Goal: Task Accomplishment & Management: Use online tool/utility

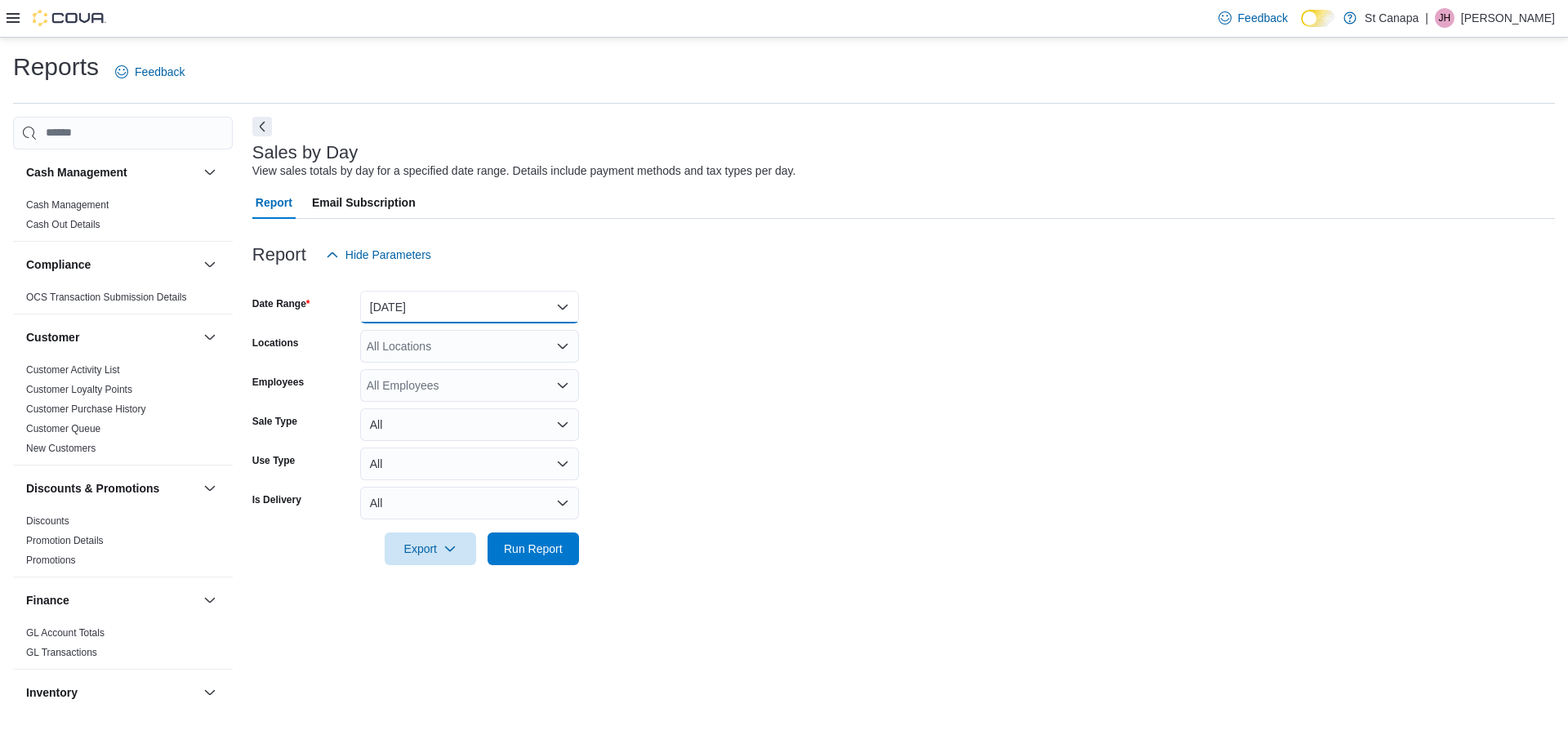
click at [373, 299] on button "[DATE]" at bounding box center [470, 307] width 219 height 33
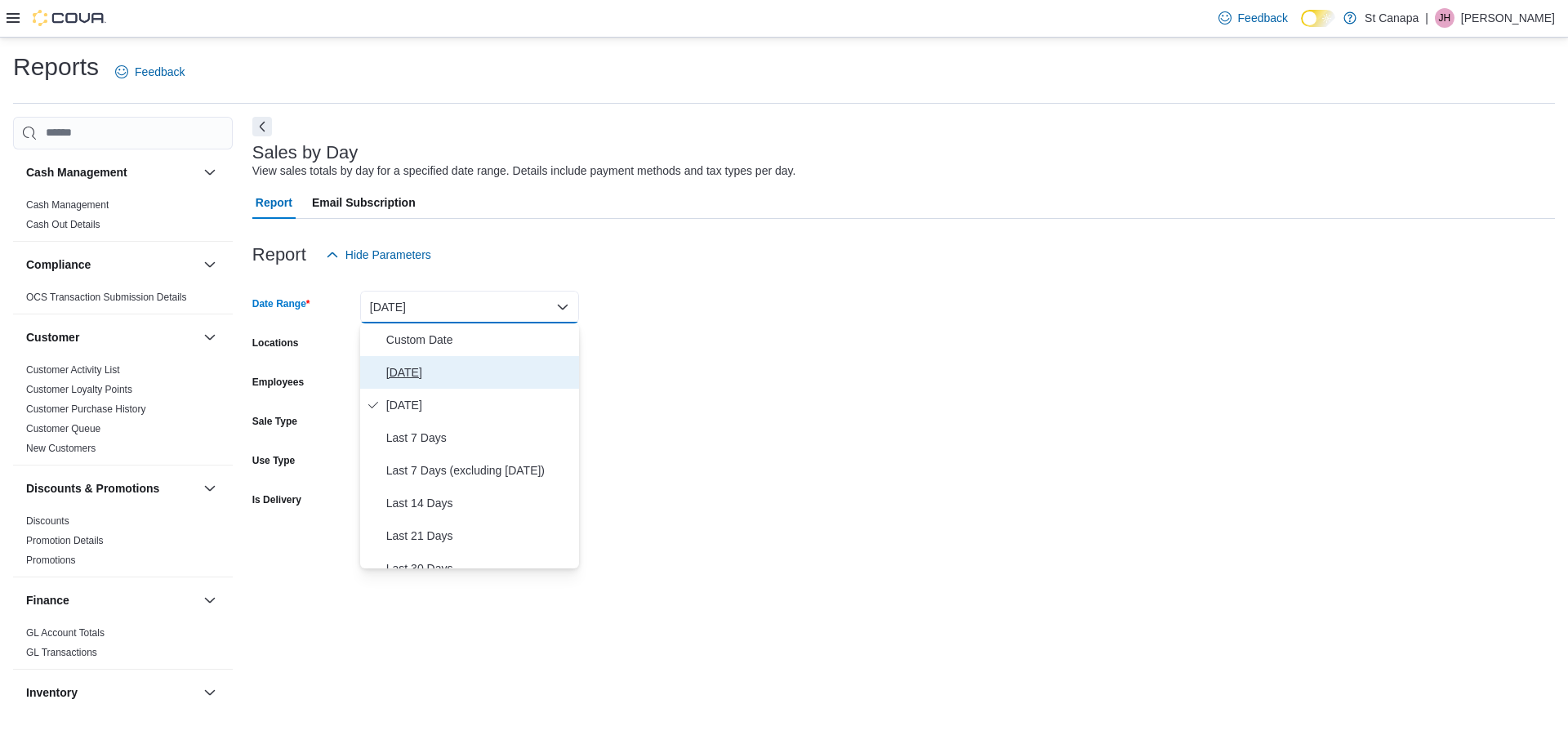
click at [394, 369] on span "[DATE]" at bounding box center [479, 372] width 186 height 20
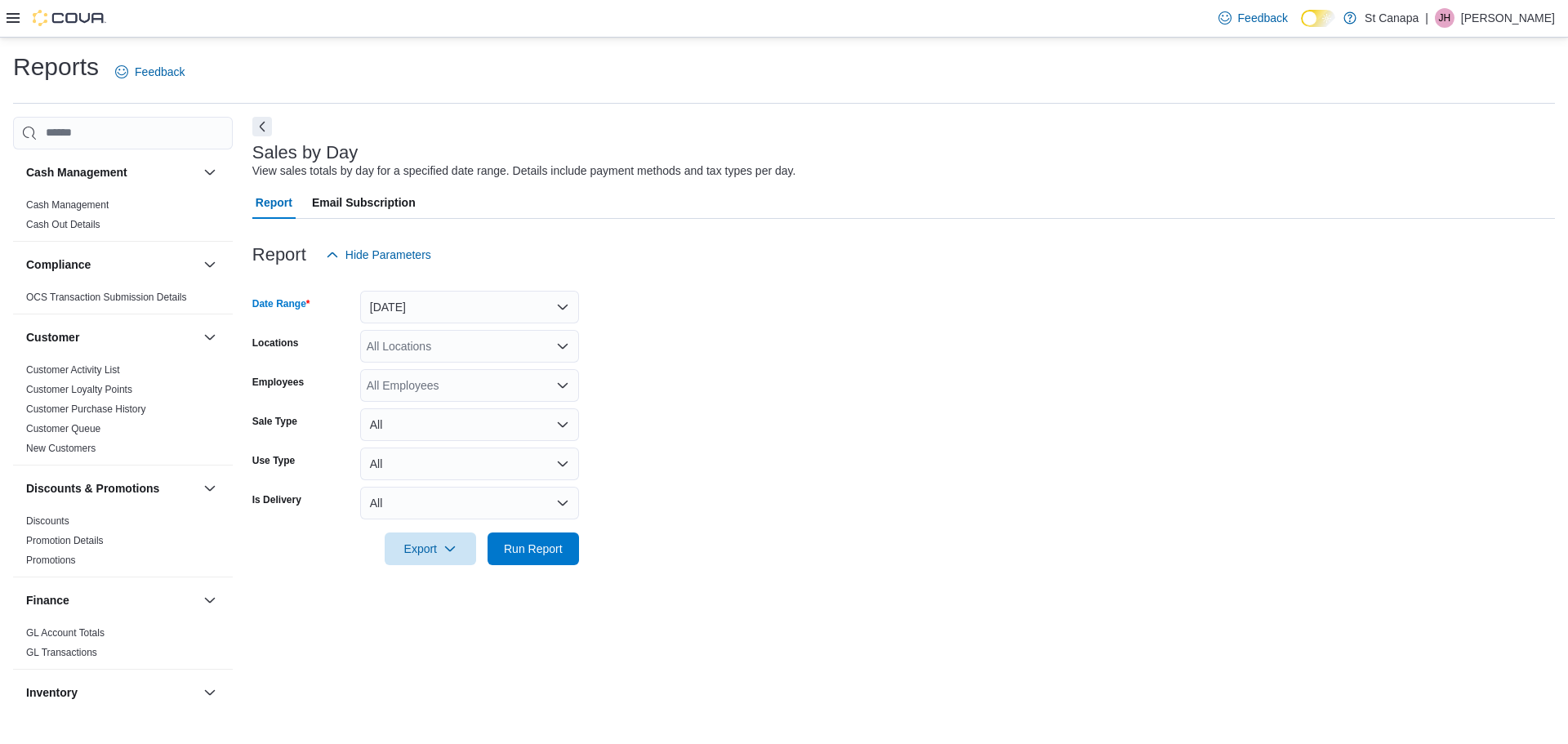
click at [440, 328] on form "Date Range [DATE] Locations All Locations Employees All Employees Sale Type All…" at bounding box center [904, 418] width 1302 height 294
click at [439, 338] on div "All Locations" at bounding box center [470, 346] width 219 height 33
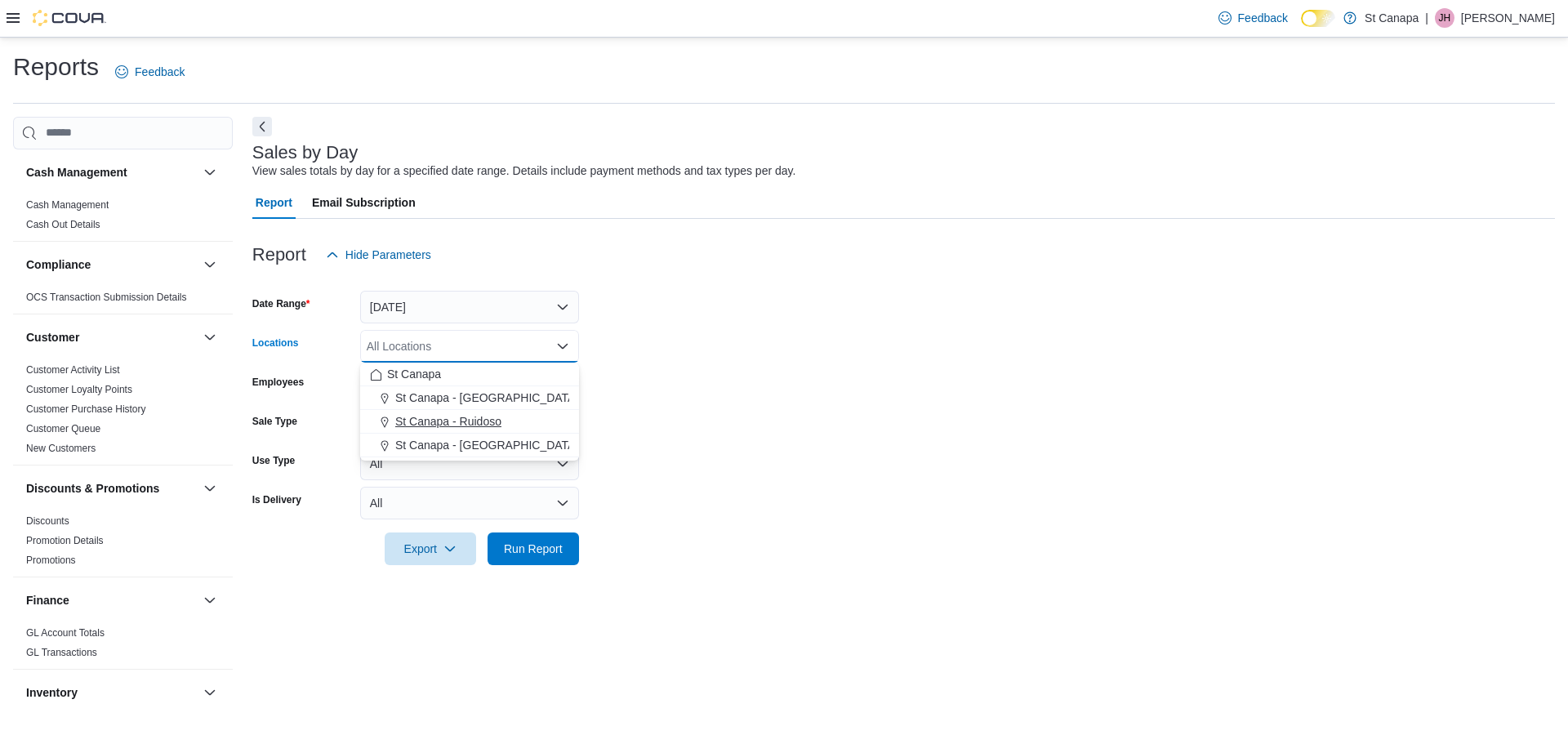
drag, startPoint x: 469, startPoint y: 416, endPoint x: 699, endPoint y: 403, distance: 230.4
click at [480, 416] on span "St Canapa - Ruidoso" at bounding box center [448, 421] width 106 height 16
drag, startPoint x: 723, startPoint y: 403, endPoint x: 646, endPoint y: 511, distance: 132.6
click at [723, 435] on form "Date Range [DATE] Locations [GEOGRAPHIC_DATA] - [GEOGRAPHIC_DATA] Combo box. Se…" at bounding box center [904, 418] width 1302 height 294
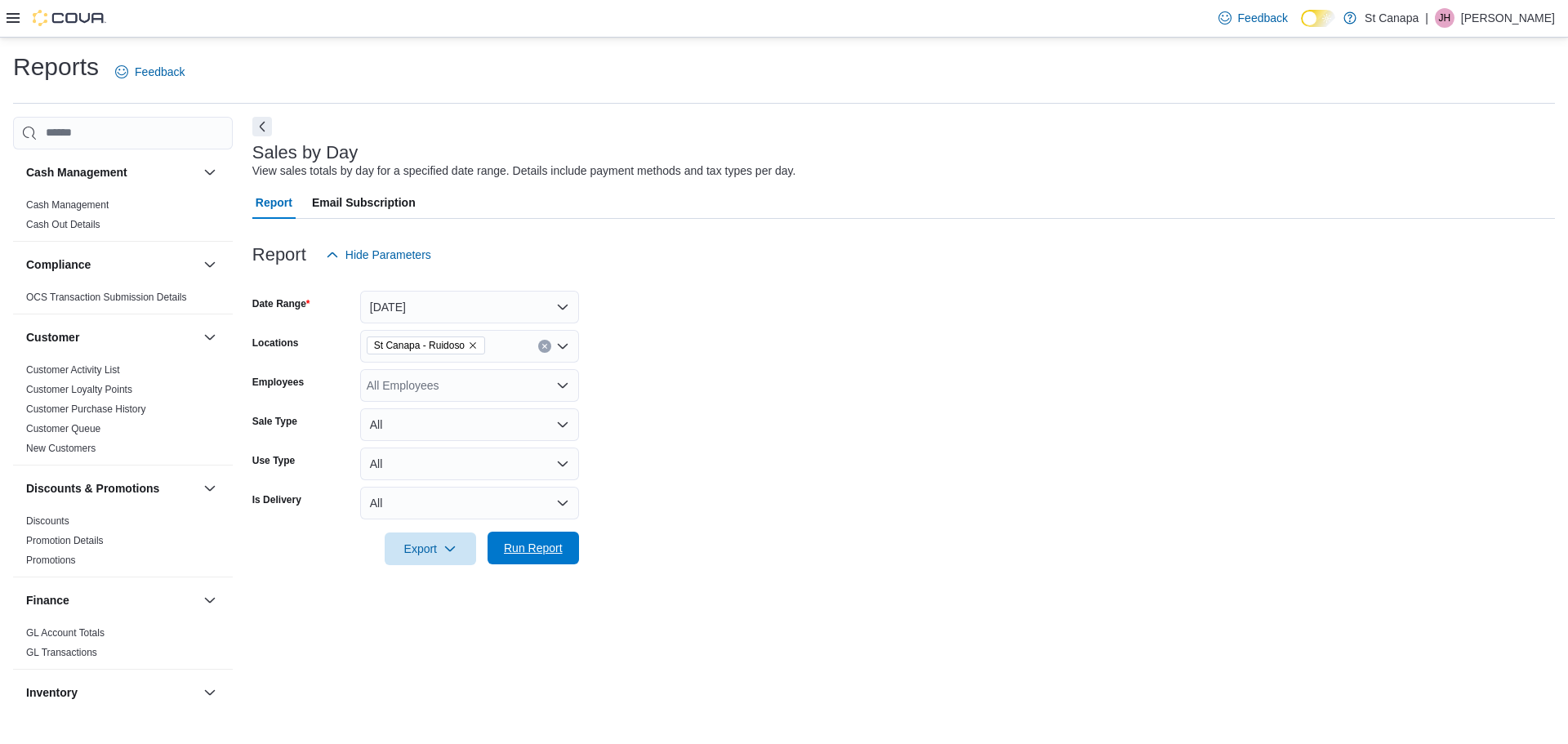
click at [553, 543] on span "Run Report" at bounding box center [533, 547] width 59 height 16
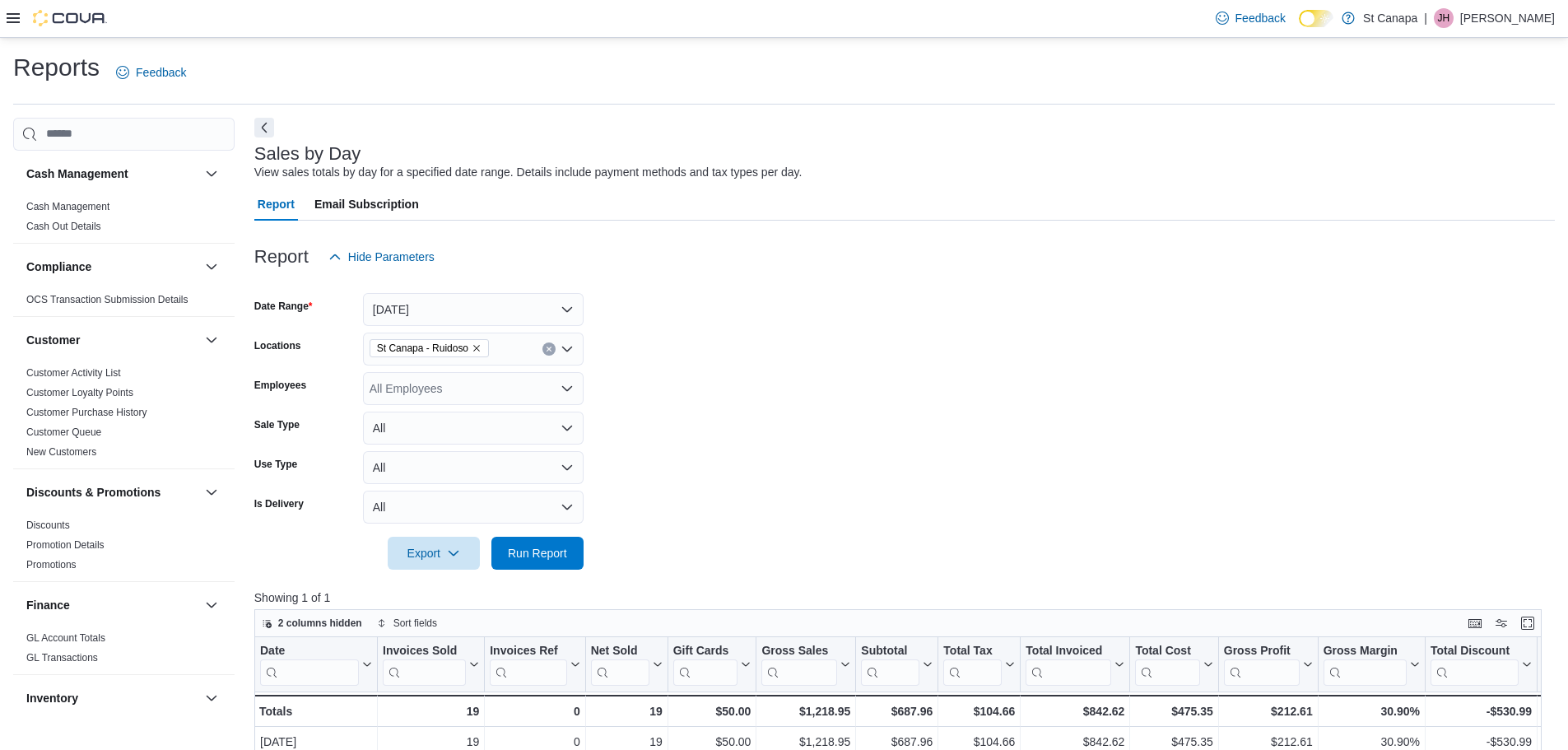
click at [480, 345] on icon "Remove St Canapa - Ruidoso from selection in this group" at bounding box center [476, 348] width 10 height 10
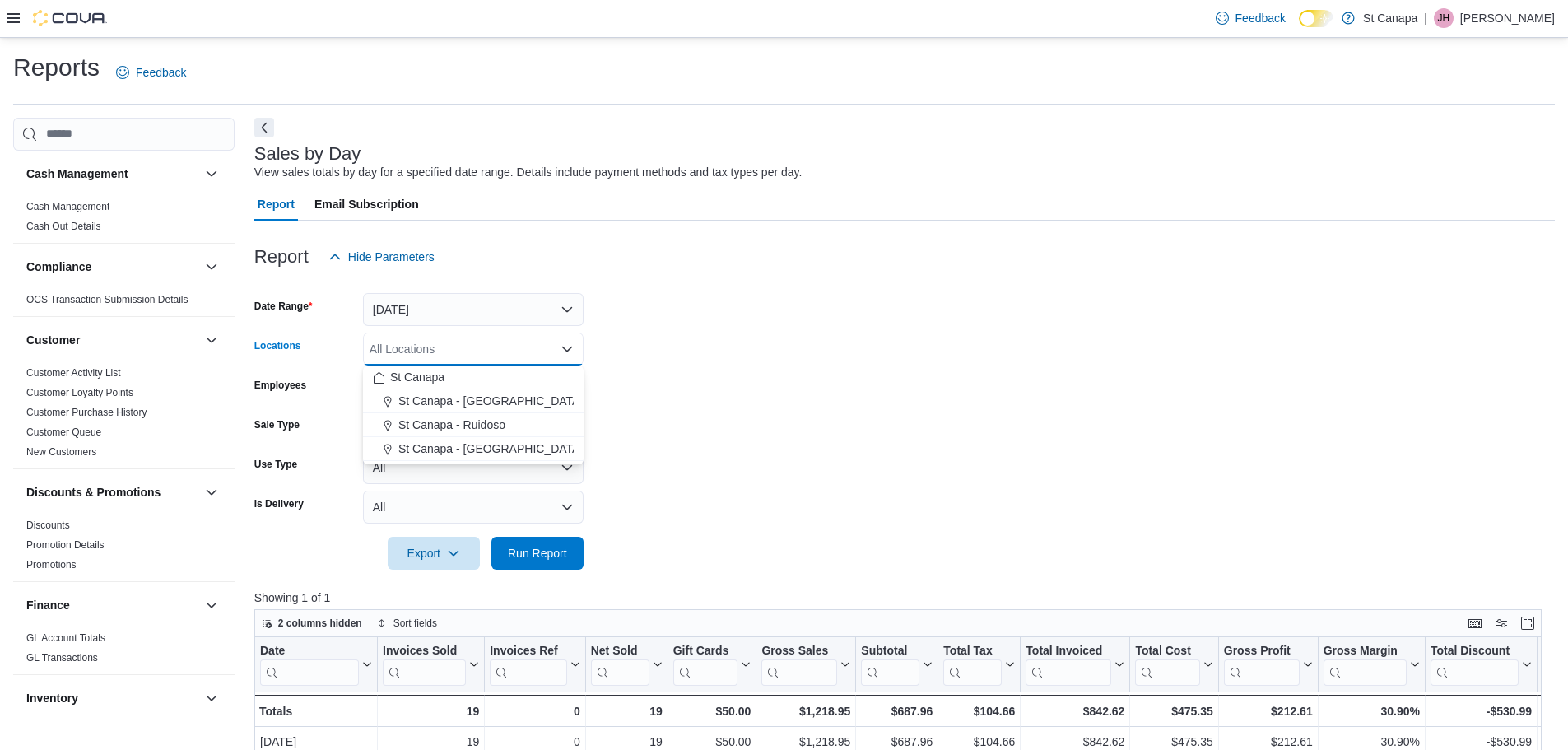
drag, startPoint x: 469, startPoint y: 446, endPoint x: 688, endPoint y: 380, distance: 228.7
click at [475, 446] on span "St Canapa - [GEOGRAPHIC_DATA][PERSON_NAME]" at bounding box center [537, 448] width 279 height 16
click at [742, 394] on form "Date Range [DATE] Locations [GEOGRAPHIC_DATA] - [GEOGRAPHIC_DATA][PERSON_NAME] …" at bounding box center [904, 421] width 1300 height 296
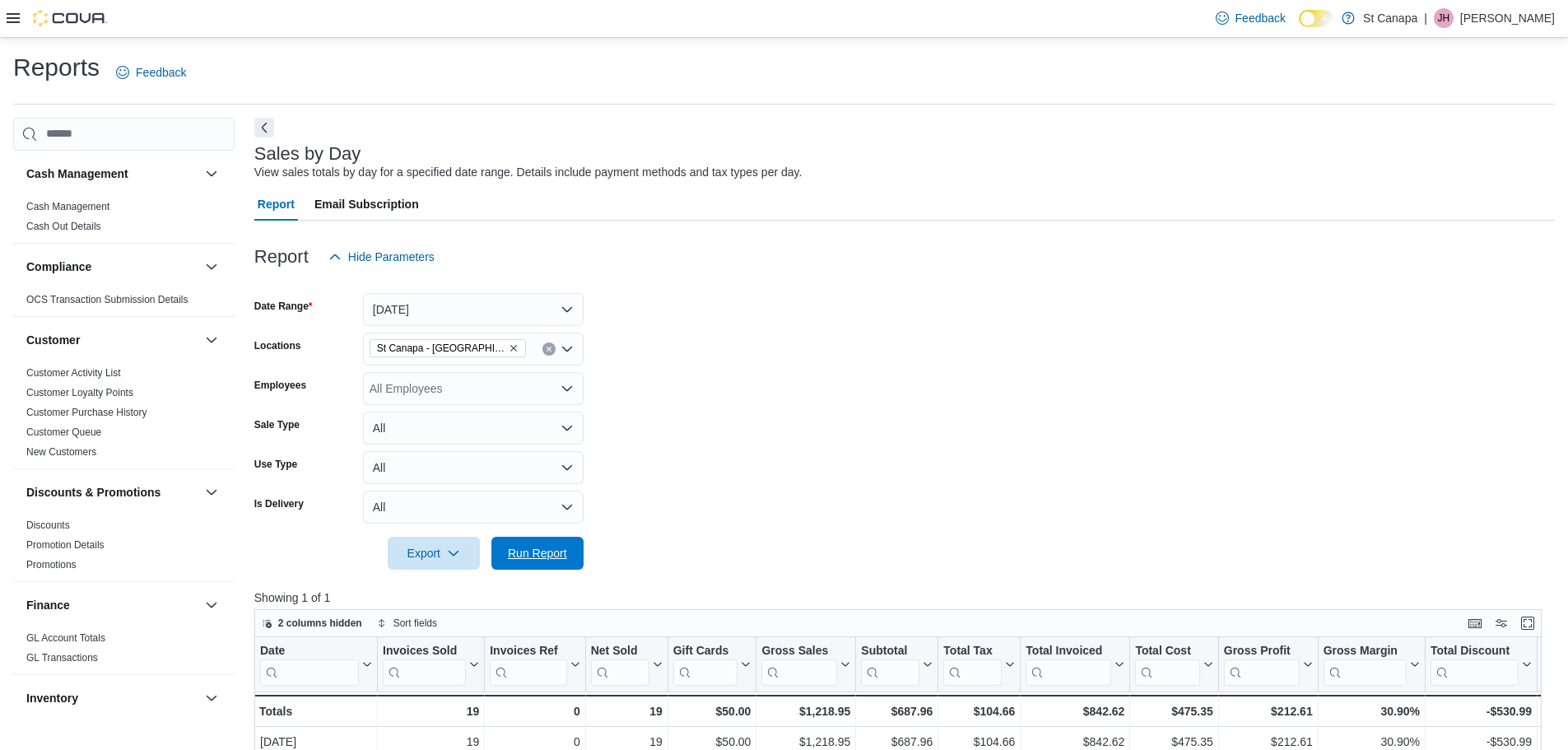
drag, startPoint x: 518, startPoint y: 551, endPoint x: 595, endPoint y: 552, distance: 77.0
click at [521, 551] on span "Run Report" at bounding box center [537, 553] width 59 height 16
drag, startPoint x: 538, startPoint y: 547, endPoint x: 600, endPoint y: 535, distance: 63.2
click at [541, 546] on span "Run Report" at bounding box center [537, 553] width 59 height 16
